Goal: Transaction & Acquisition: Purchase product/service

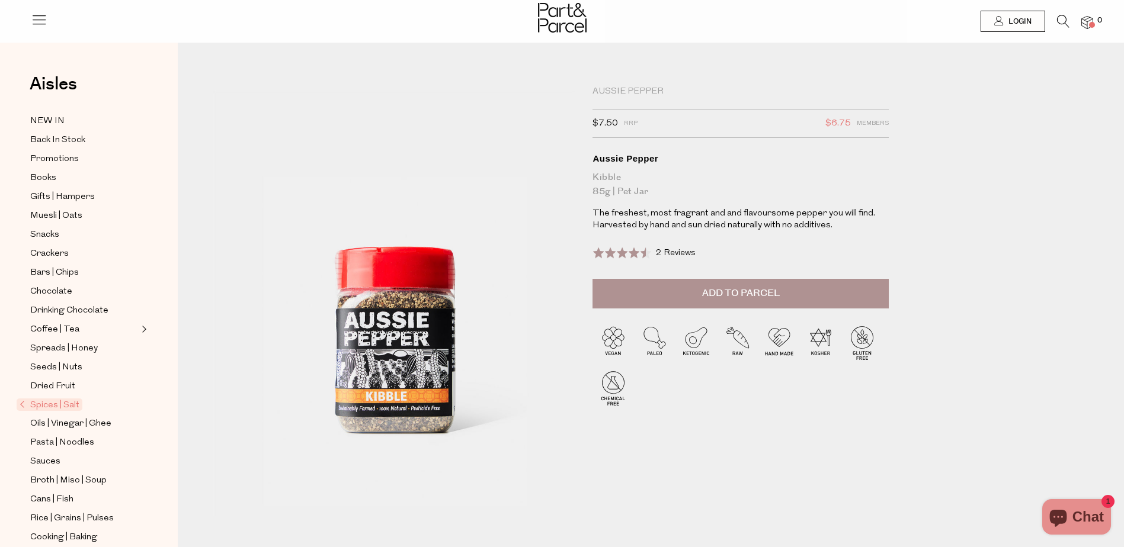
click at [71, 399] on span "Spices | Salt" at bounding box center [50, 405] width 66 height 12
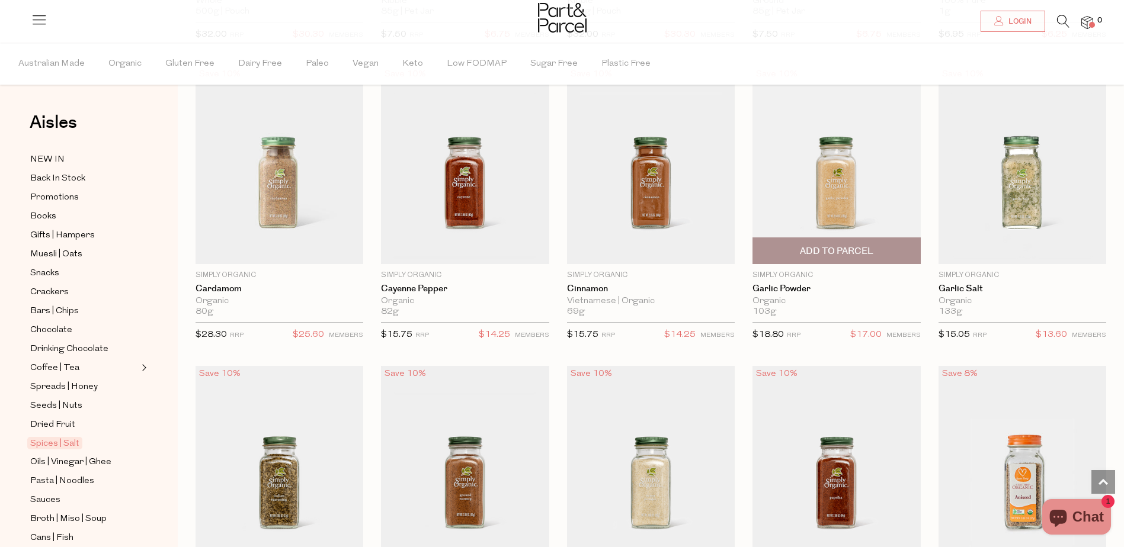
scroll to position [1363, 0]
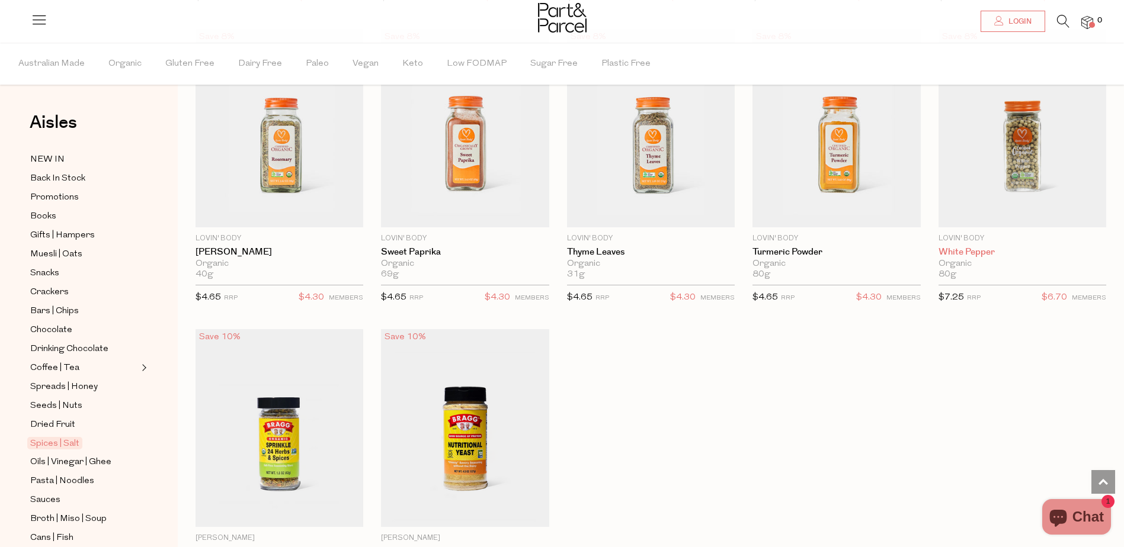
scroll to position [3318, 0]
